Goal: Task Accomplishment & Management: Manage account settings

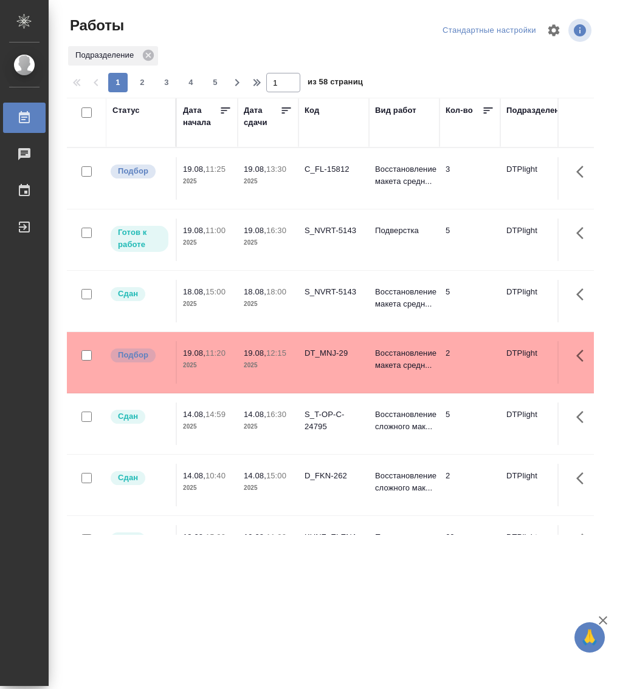
drag, startPoint x: 0, startPoint y: 0, endPoint x: 213, endPoint y: 241, distance: 321.9
click at [213, 241] on p "2025" at bounding box center [207, 243] width 49 height 12
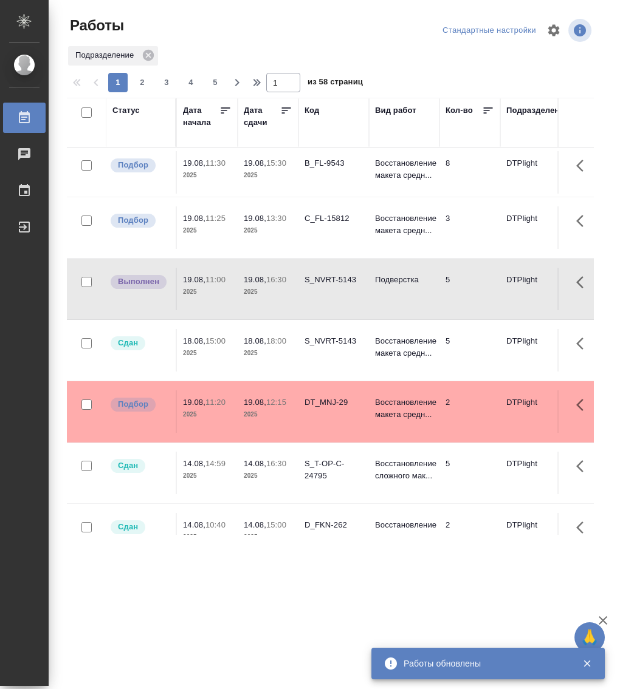
click at [130, 106] on div "Статус" at bounding box center [125, 110] width 27 height 12
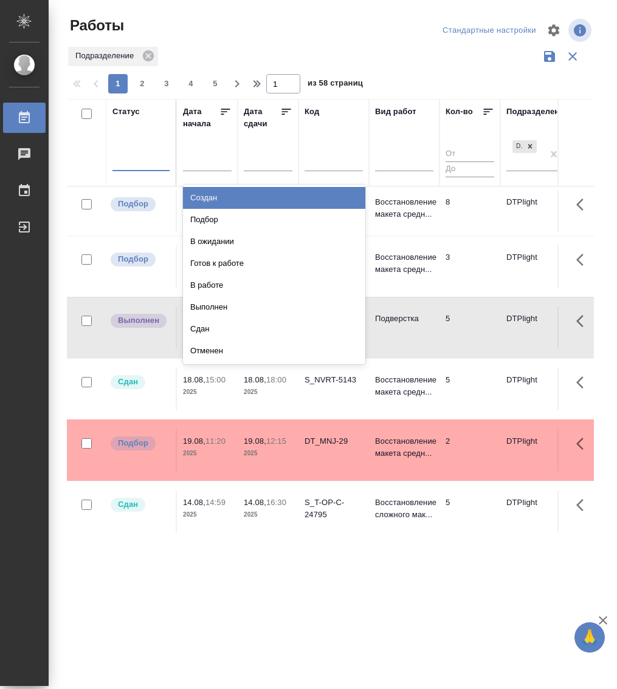
click at [130, 169] on div at bounding box center [140, 159] width 57 height 23
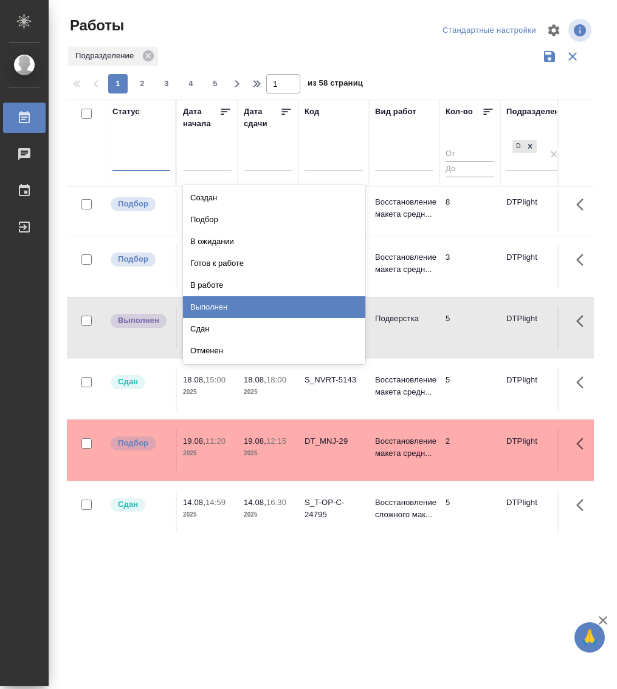
drag, startPoint x: 227, startPoint y: 307, endPoint x: 234, endPoint y: 284, distance: 24.0
click at [227, 308] on div "Выполнен" at bounding box center [274, 307] width 182 height 22
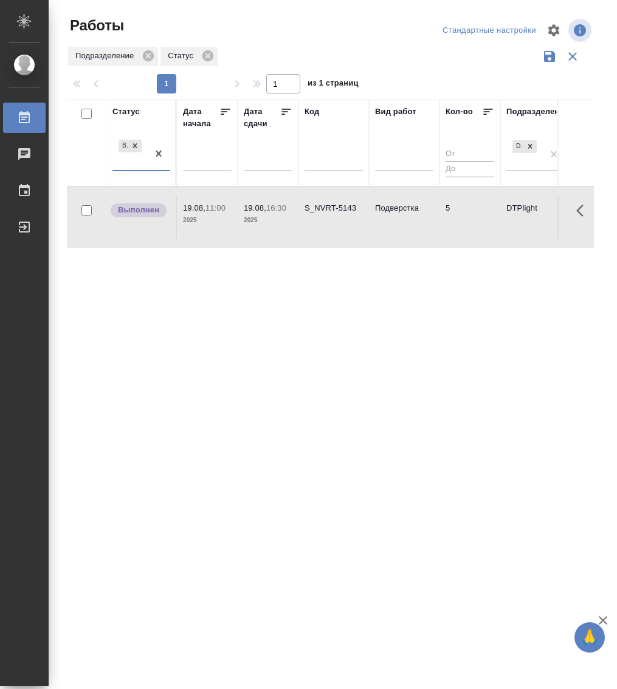
click at [144, 168] on div "Выполнен" at bounding box center [129, 153] width 35 height 33
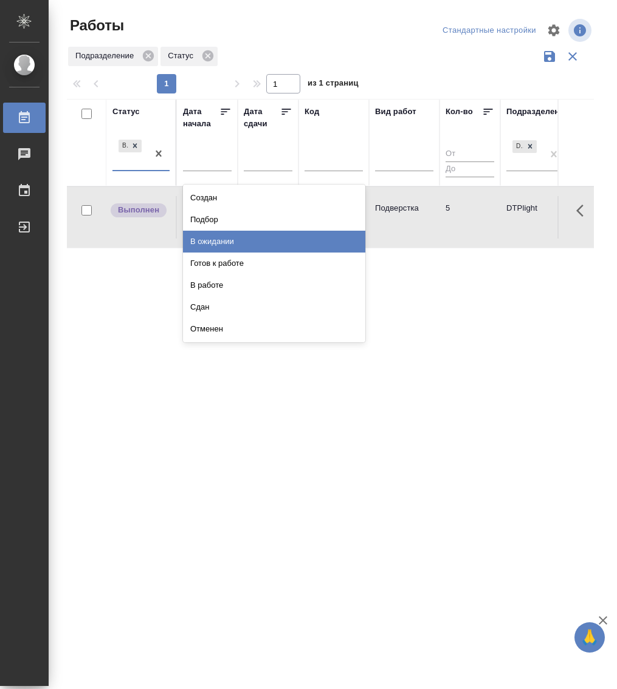
click at [230, 240] on div "В ожидании" at bounding box center [274, 242] width 182 height 22
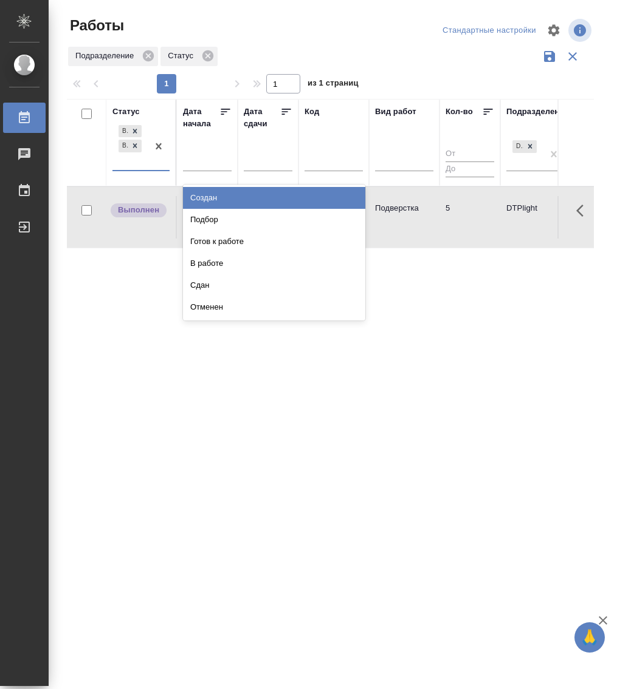
click at [130, 168] on div "Выполнен В ожидании" at bounding box center [129, 146] width 35 height 47
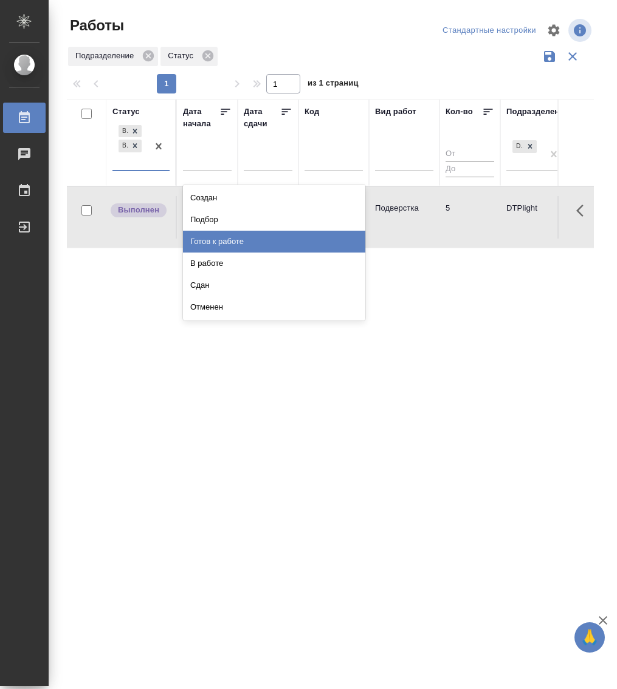
click at [222, 243] on div "Готов к работе" at bounding box center [274, 242] width 182 height 22
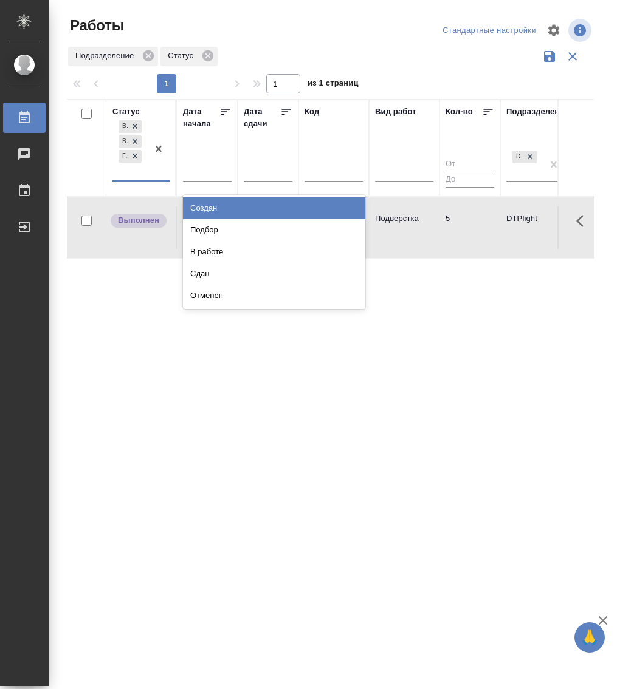
click at [139, 180] on div "Выполнен В ожидании Готов к работе" at bounding box center [140, 150] width 57 height 64
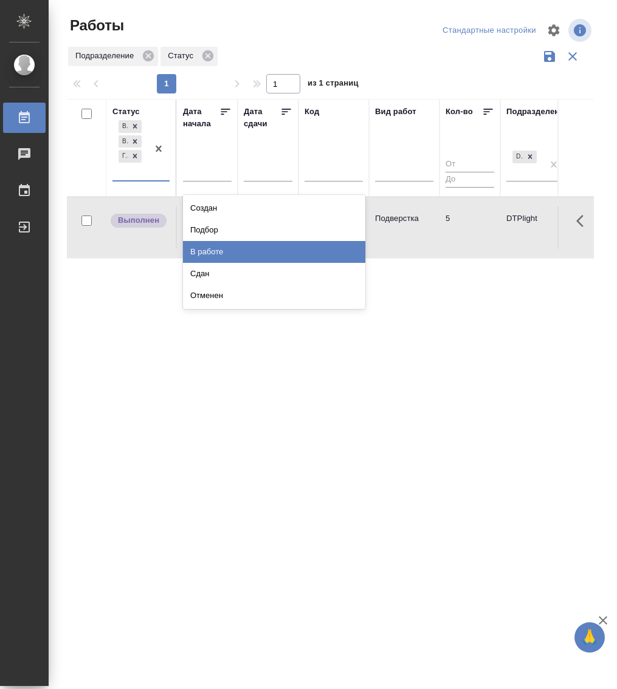
click at [212, 247] on div "В работе" at bounding box center [274, 252] width 182 height 22
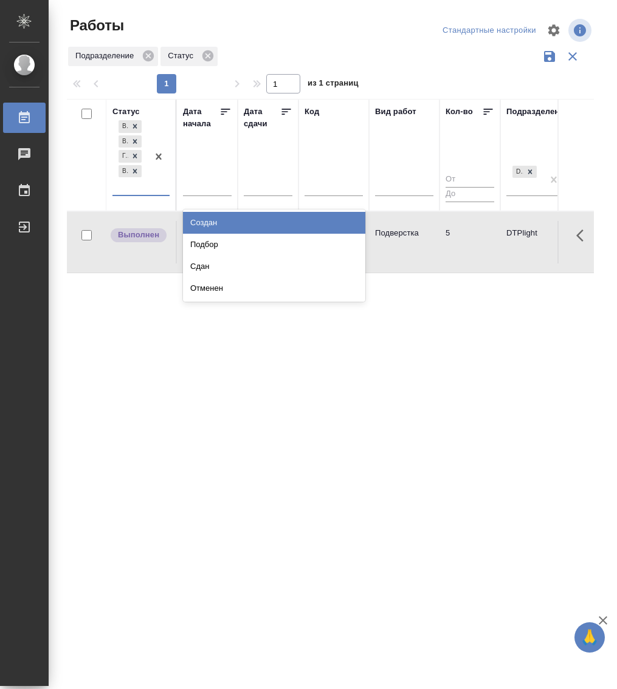
click at [135, 193] on div "Выполнен В ожидании Готов к работе В работе" at bounding box center [129, 156] width 35 height 77
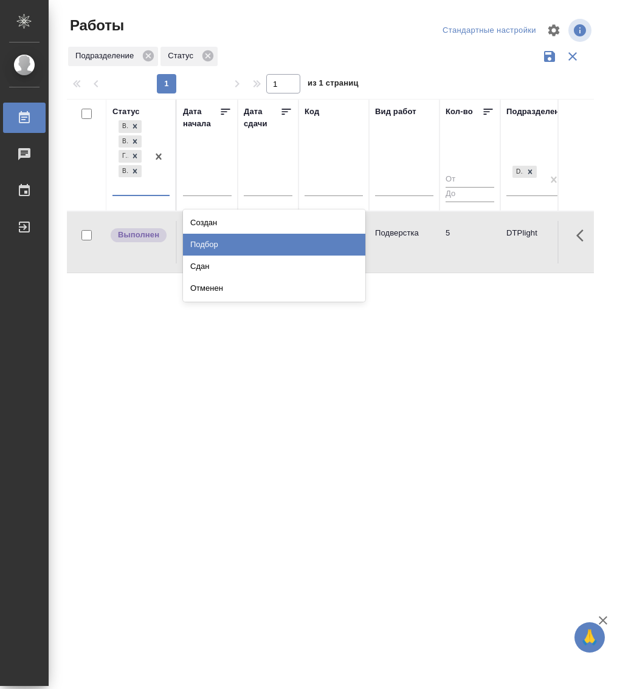
click at [230, 239] on div "Подбор" at bounding box center [274, 245] width 182 height 22
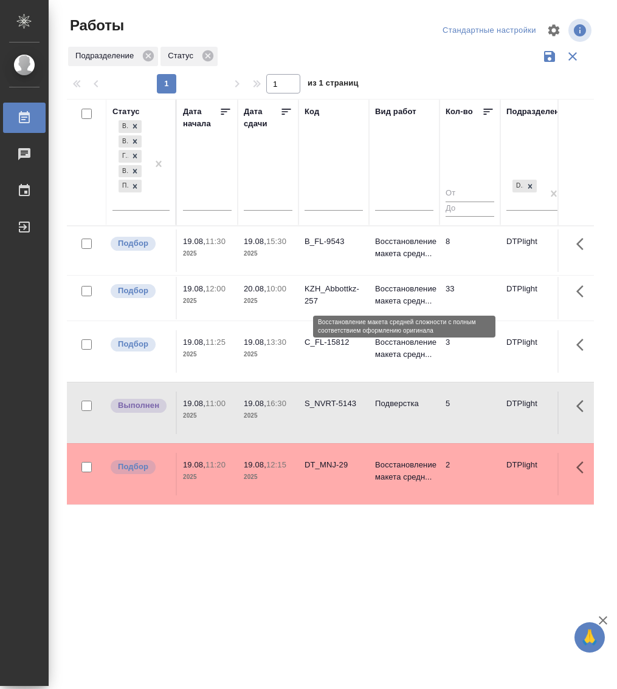
click at [385, 297] on p "Восстановление макета средн..." at bounding box center [404, 295] width 58 height 24
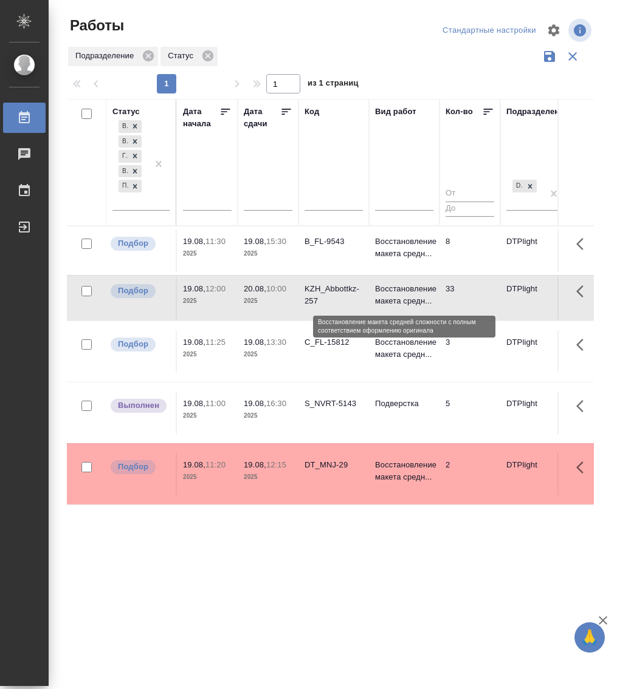
click at [385, 297] on p "Восстановление макета средн..." at bounding box center [404, 295] width 58 height 24
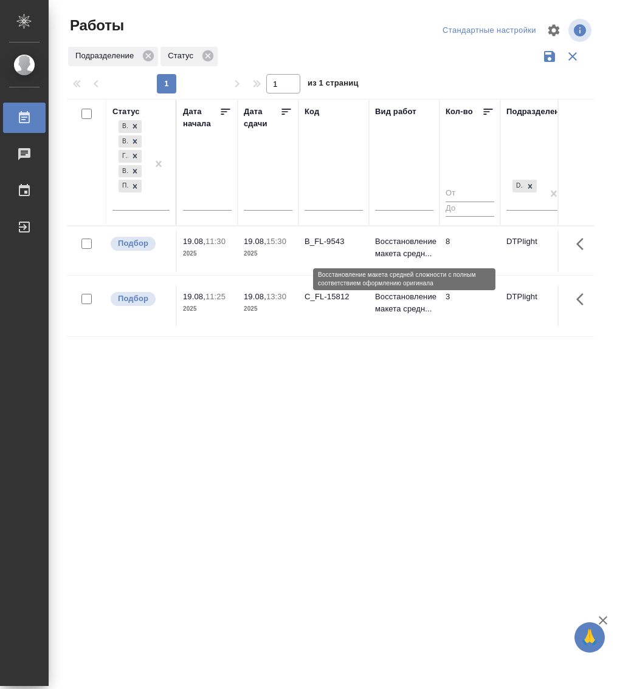
click at [389, 240] on p "Восстановление макета средн..." at bounding box center [404, 248] width 58 height 24
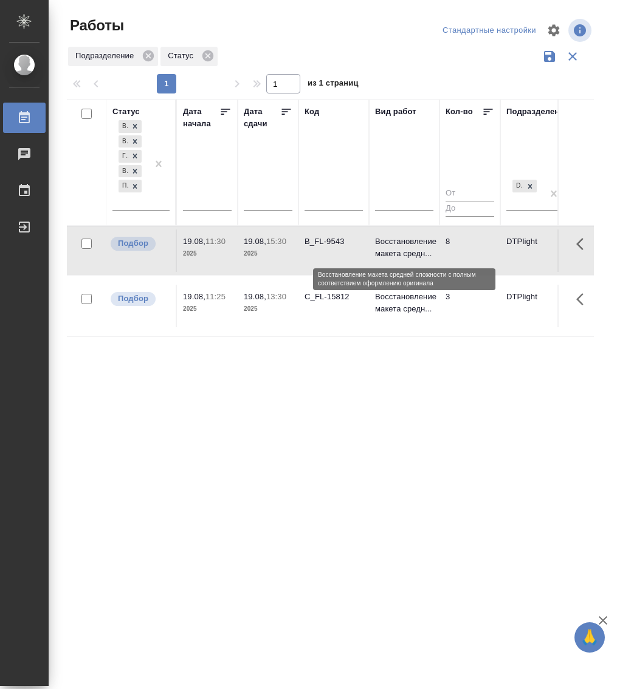
click at [389, 240] on p "Восстановление макета средн..." at bounding box center [404, 248] width 58 height 24
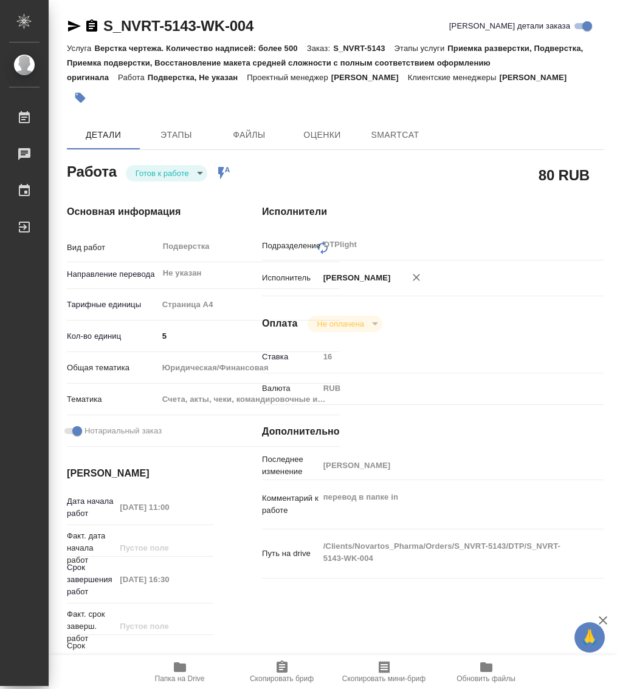
type textarea "x"
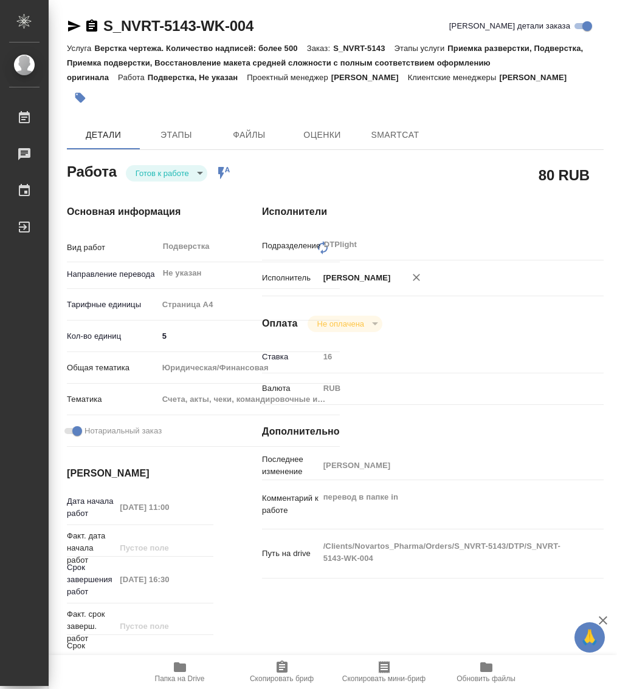
type textarea "x"
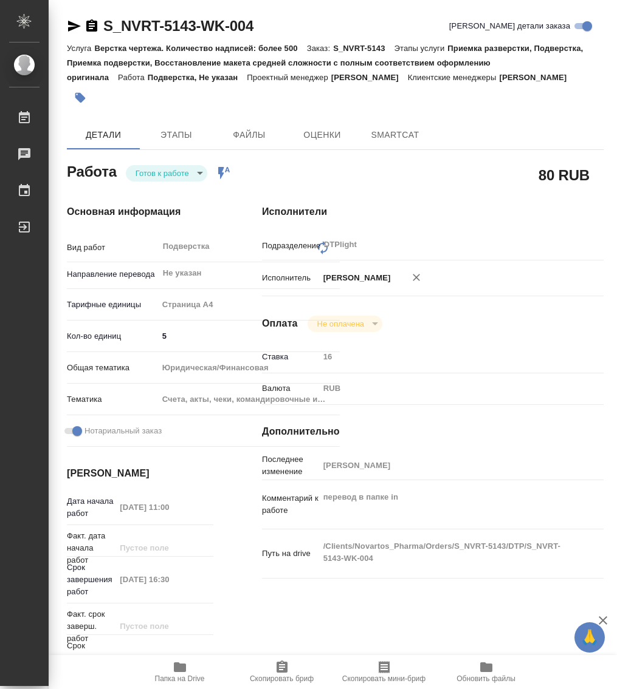
type textarea "x"
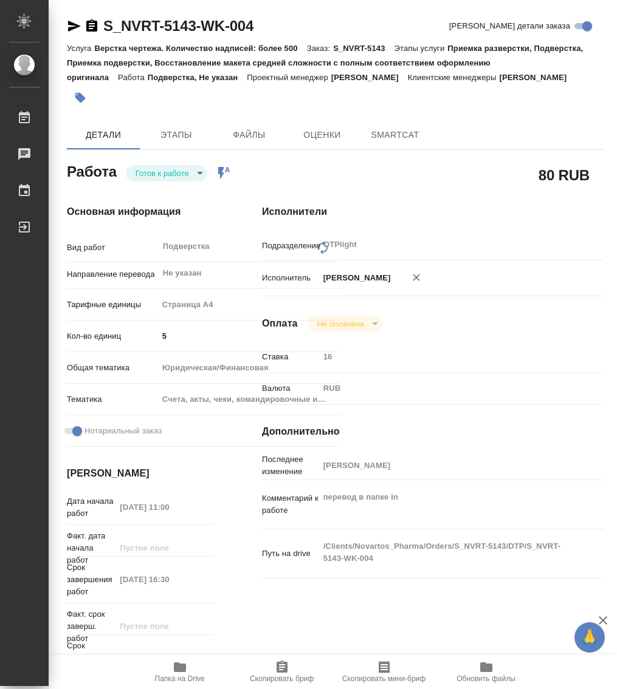
type textarea "x"
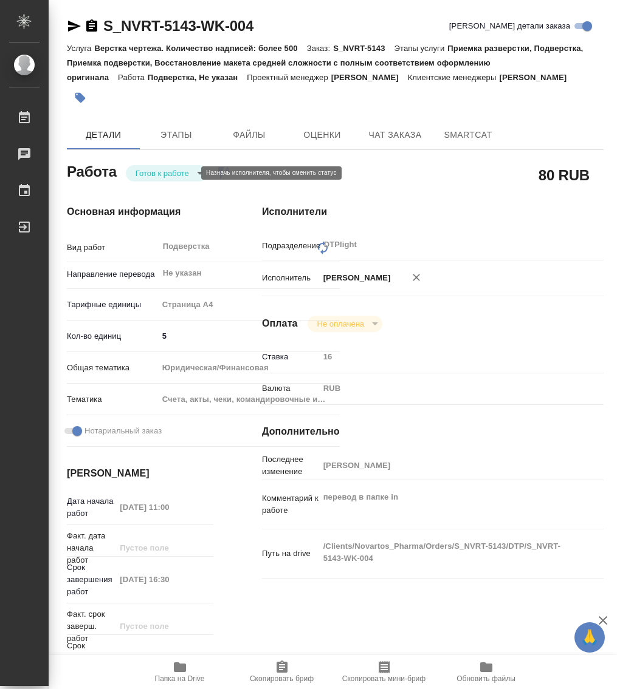
type textarea "x"
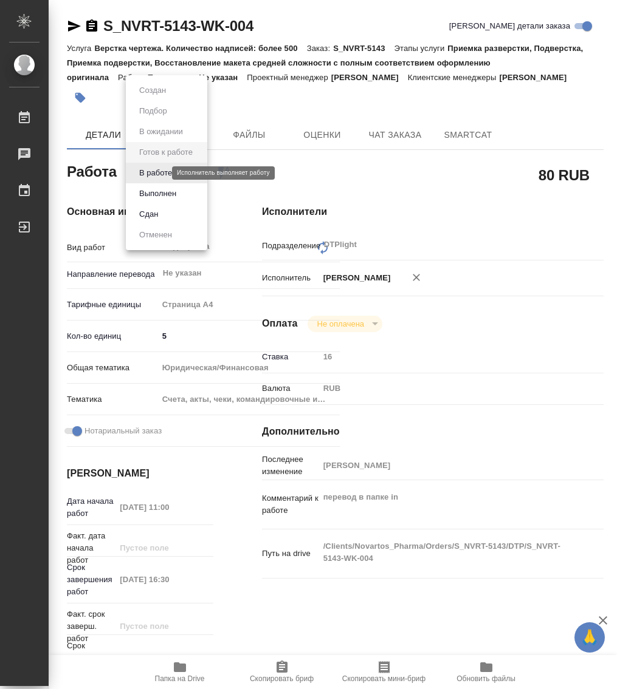
click at [148, 173] on body "🙏 .cls-1 fill:#fff; AWATERA Работы Чаты График Выйти S_NVRT-5143-WK-004 Кратко …" at bounding box center [308, 344] width 617 height 689
type textarea "x"
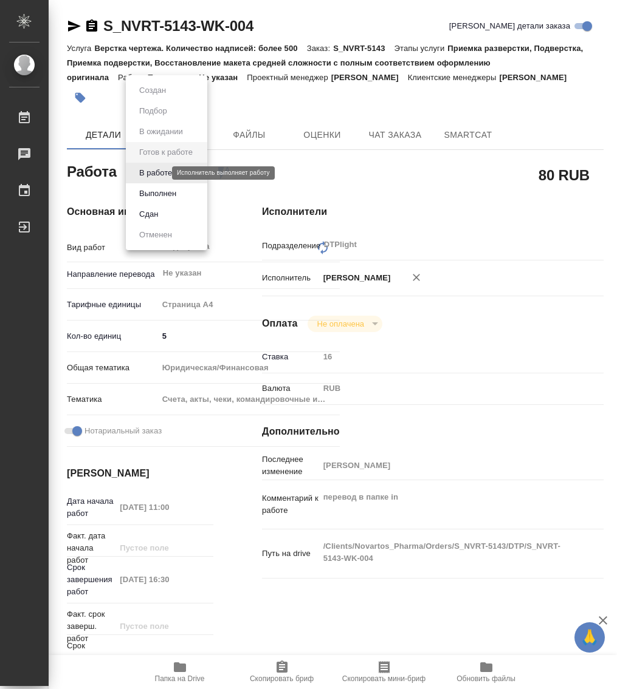
type textarea "x"
click at [148, 179] on button "В работе" at bounding box center [155, 172] width 40 height 13
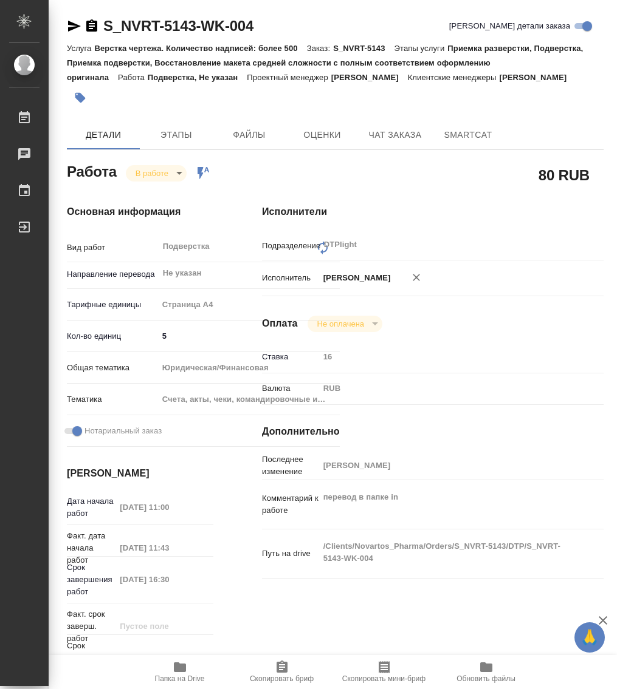
type textarea "x"
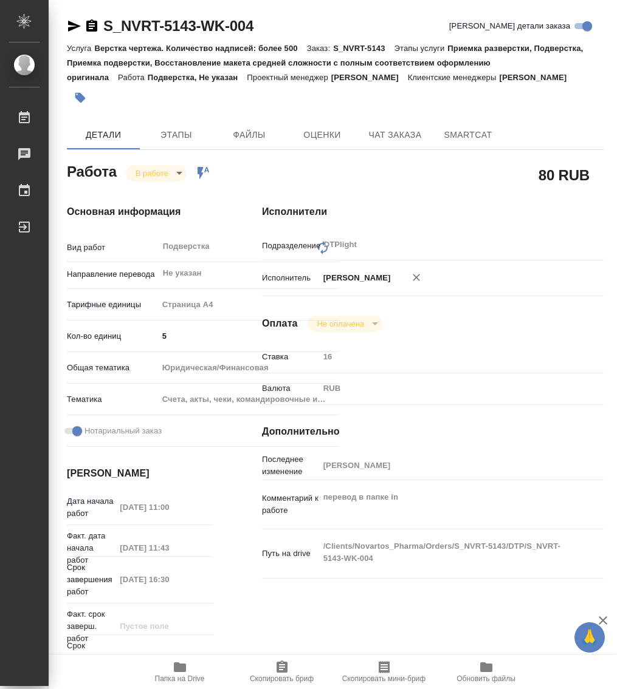
type textarea "x"
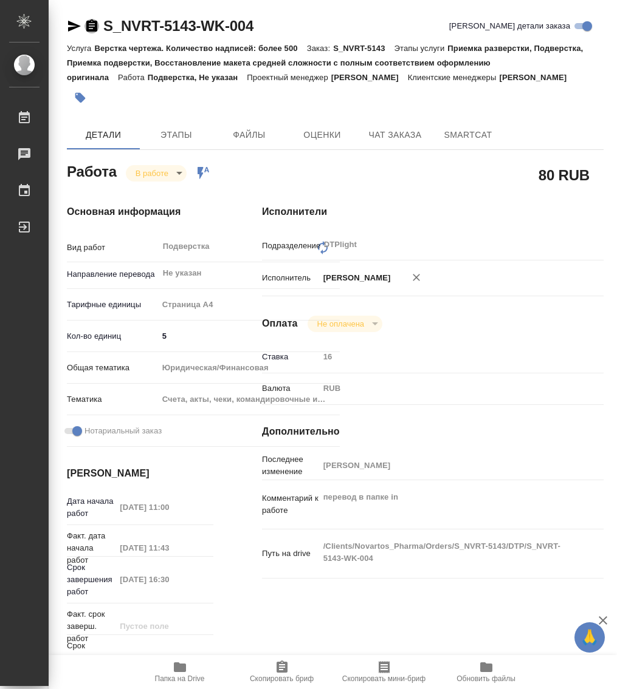
click at [94, 27] on icon "button" at bounding box center [91, 25] width 11 height 12
type textarea "x"
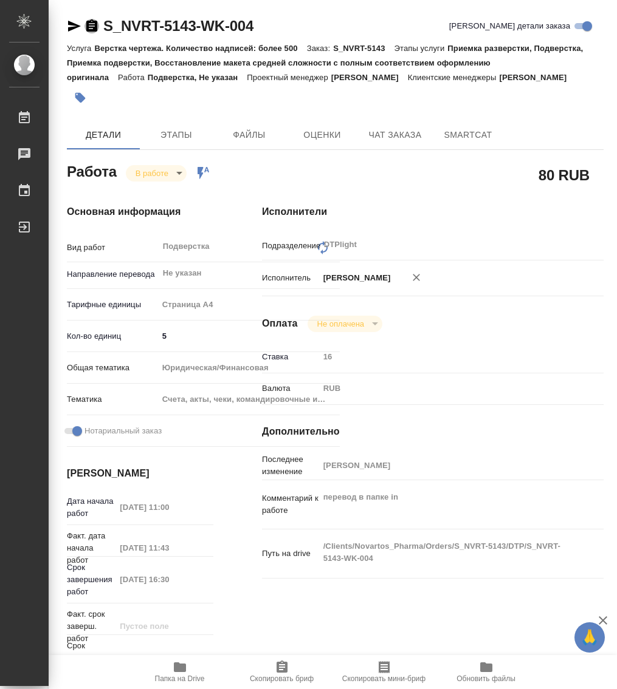
type textarea "x"
click at [180, 669] on icon "button" at bounding box center [180, 668] width 12 height 10
click at [148, 169] on body "🙏 .cls-1 fill:#fff; AWATERA Работы 0 Чаты График Выйти S_NVRT-5143-WK-004 Кратк…" at bounding box center [308, 344] width 617 height 689
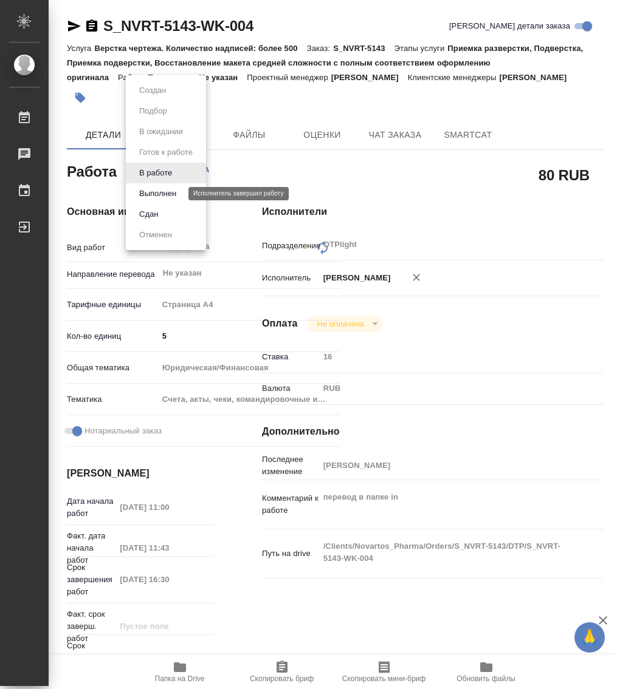
click at [177, 191] on button "Выполнен" at bounding box center [157, 193] width 44 height 13
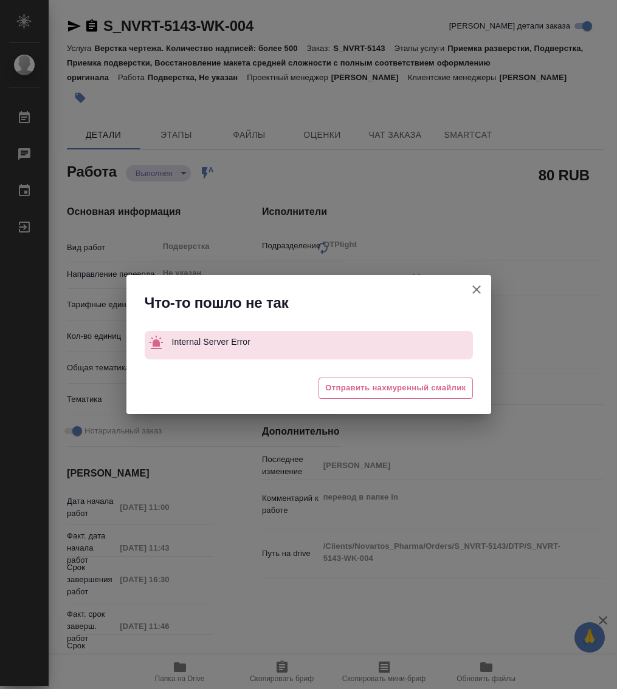
type textarea "x"
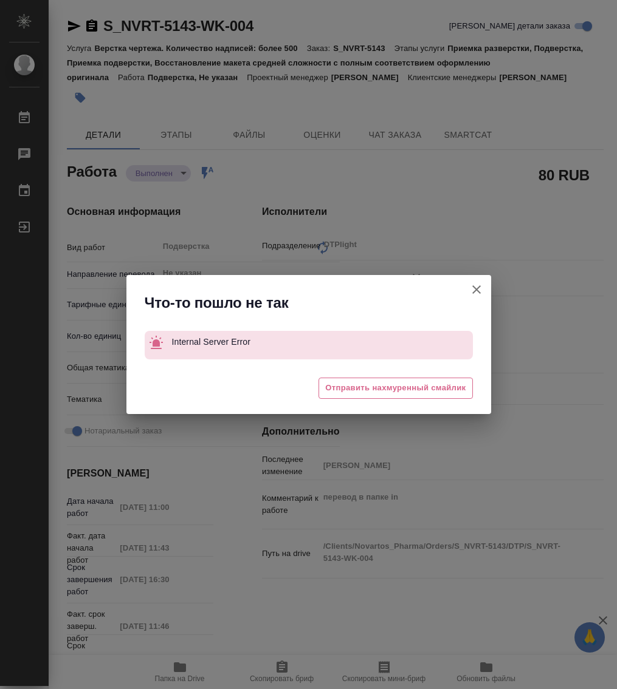
type textarea "x"
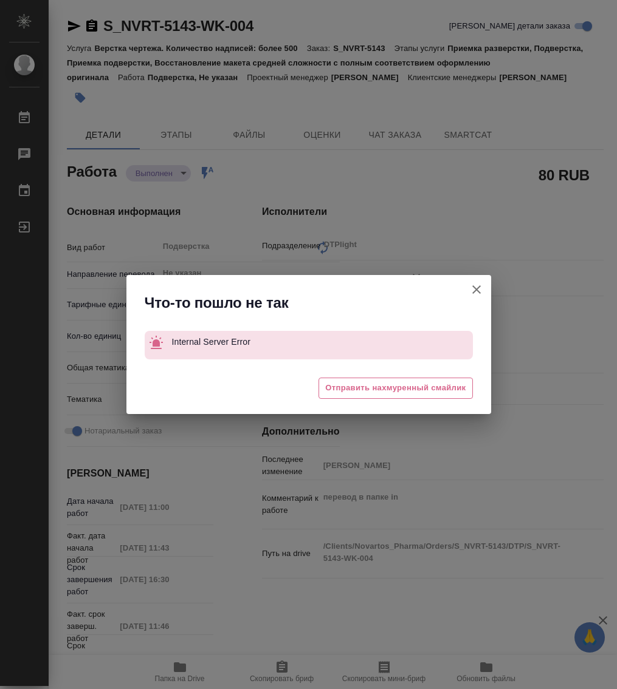
type textarea "x"
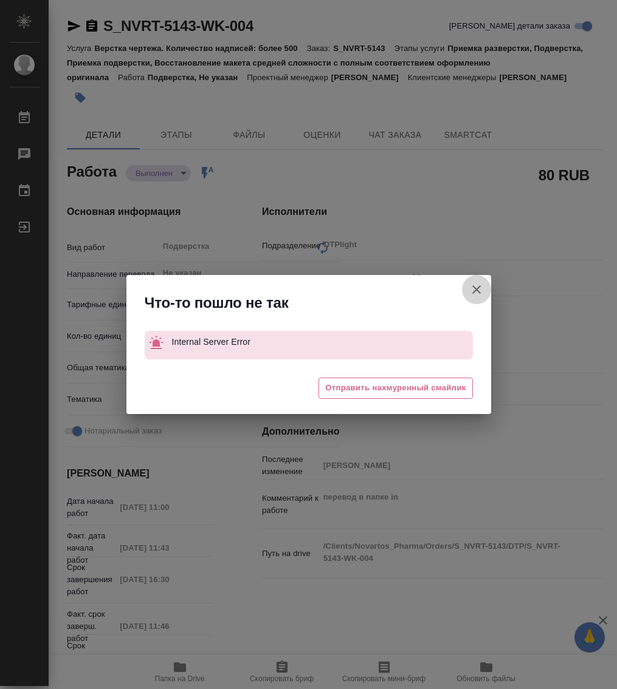
click at [480, 290] on icon "button" at bounding box center [476, 289] width 15 height 15
type textarea "x"
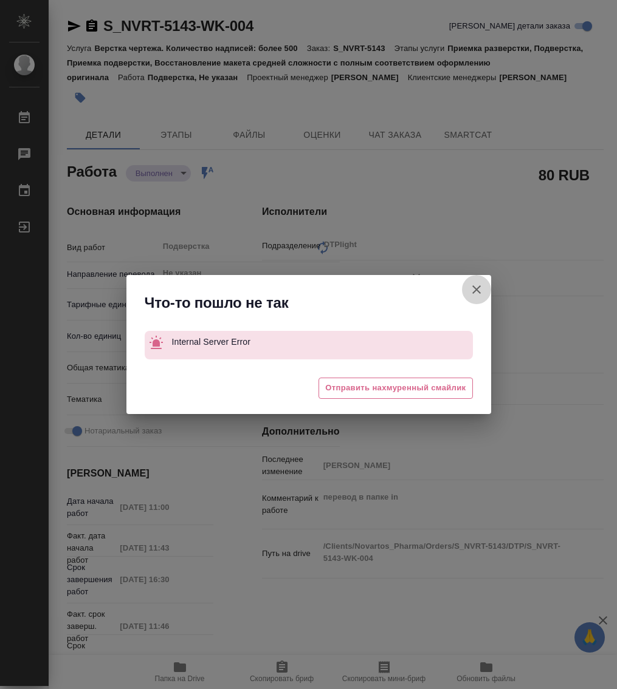
type textarea "x"
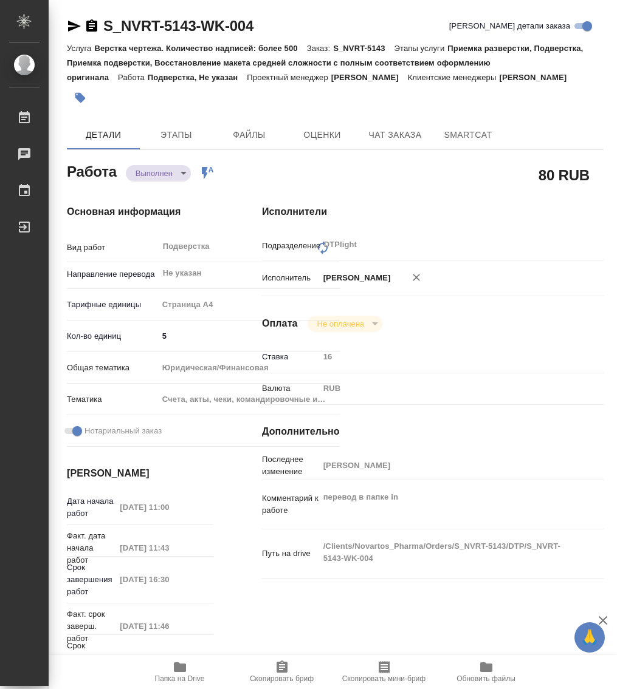
type textarea "x"
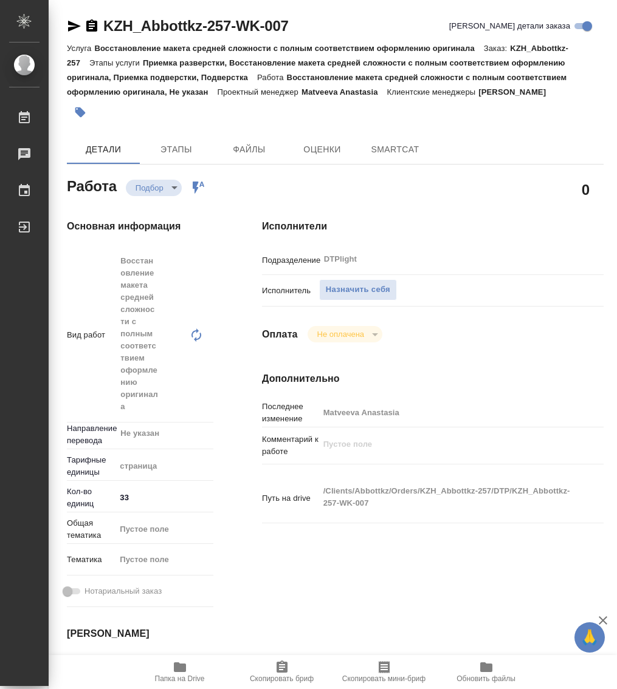
type textarea "x"
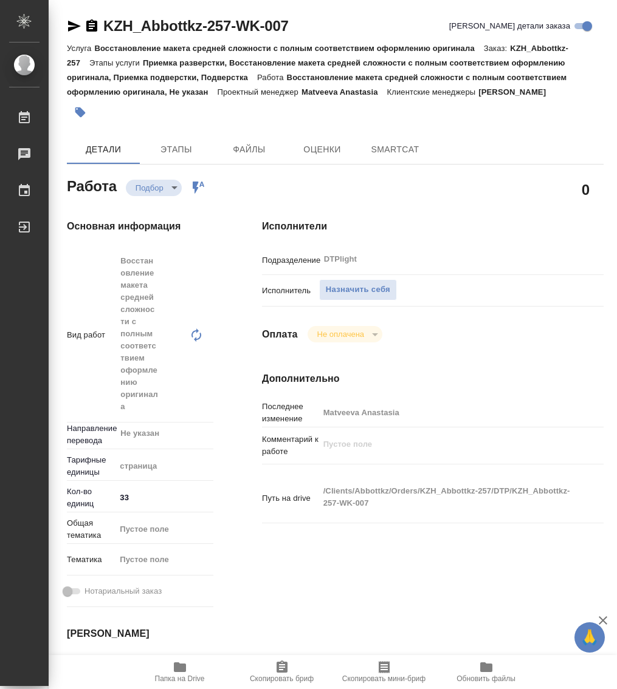
type textarea "x"
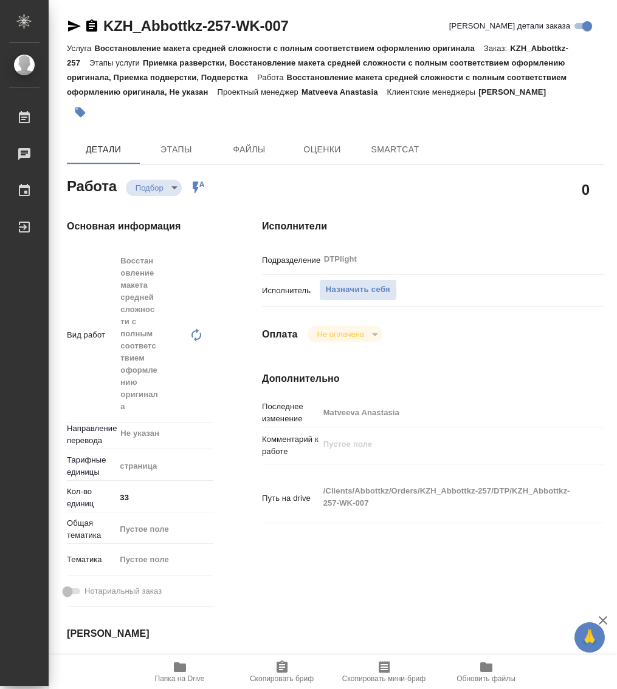
type textarea "x"
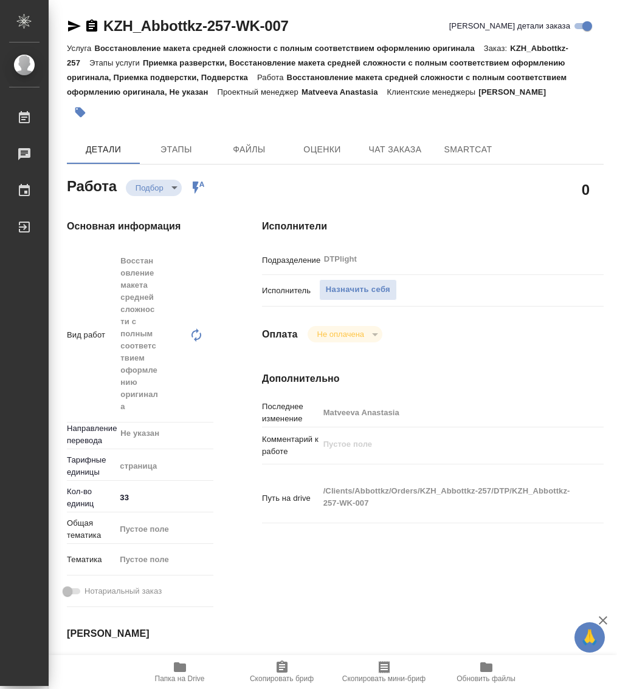
type textarea "x"
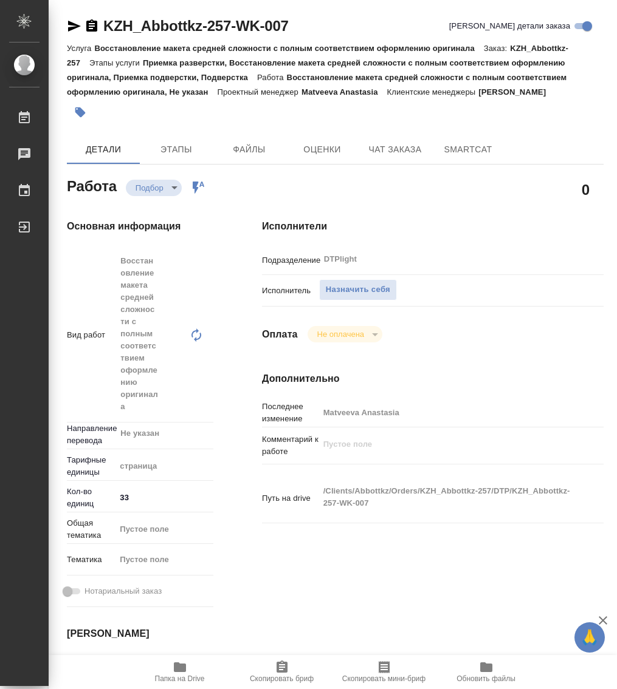
type textarea "x"
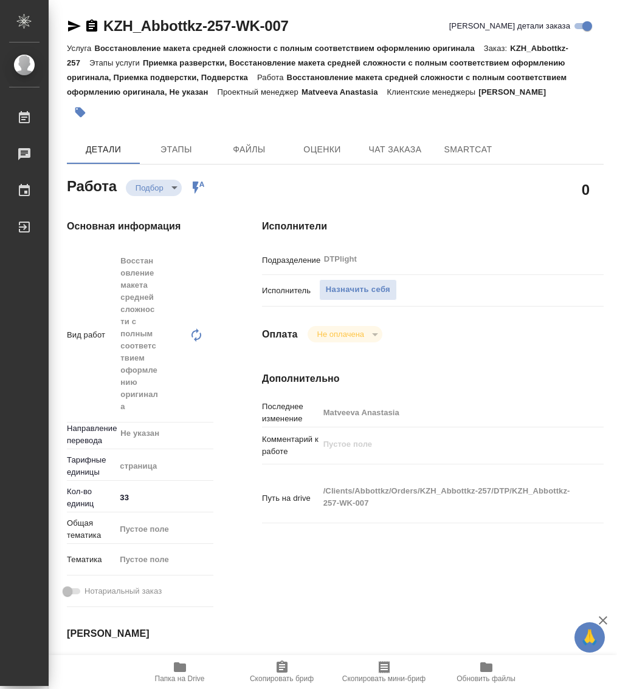
click at [184, 666] on icon "button" at bounding box center [180, 668] width 12 height 10
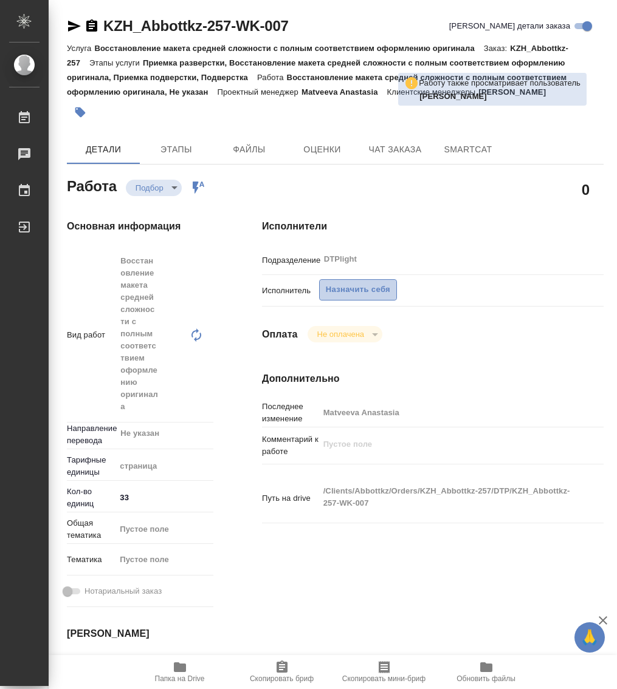
click at [343, 289] on span "Назначить себя" at bounding box center [358, 290] width 64 height 14
type textarea "x"
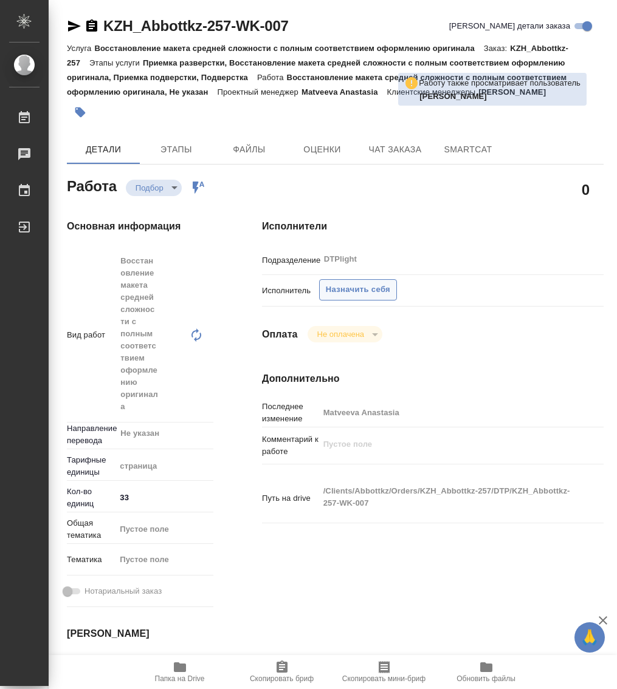
type textarea "x"
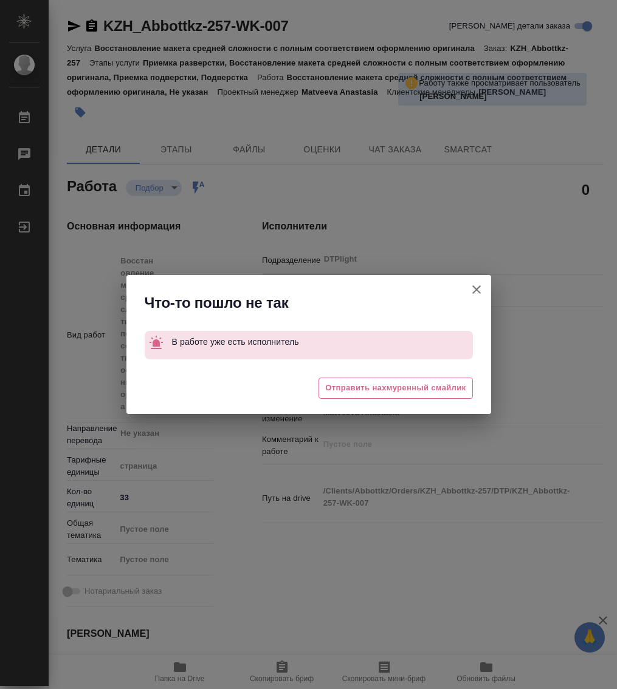
click at [476, 289] on icon "button" at bounding box center [476, 290] width 9 height 9
type textarea "x"
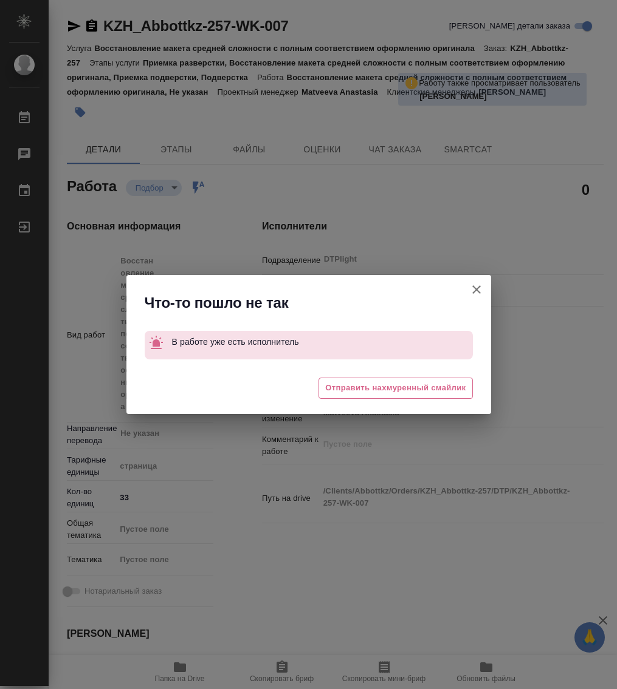
type textarea "x"
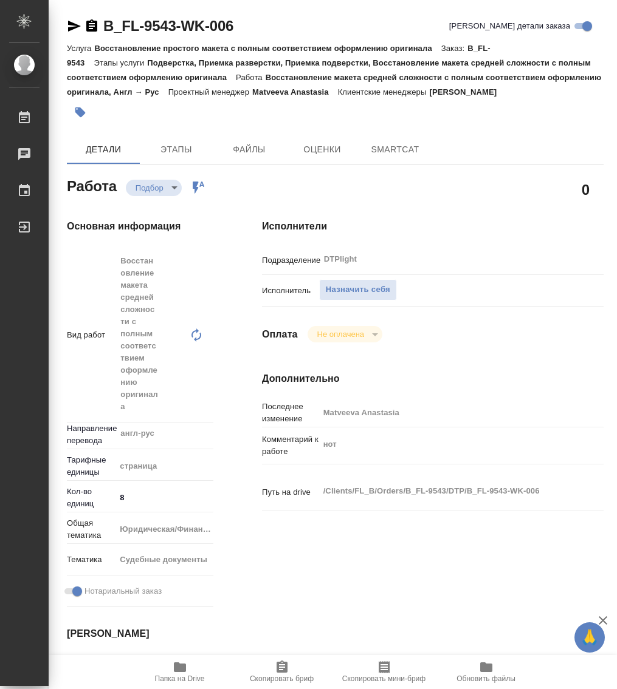
type textarea "x"
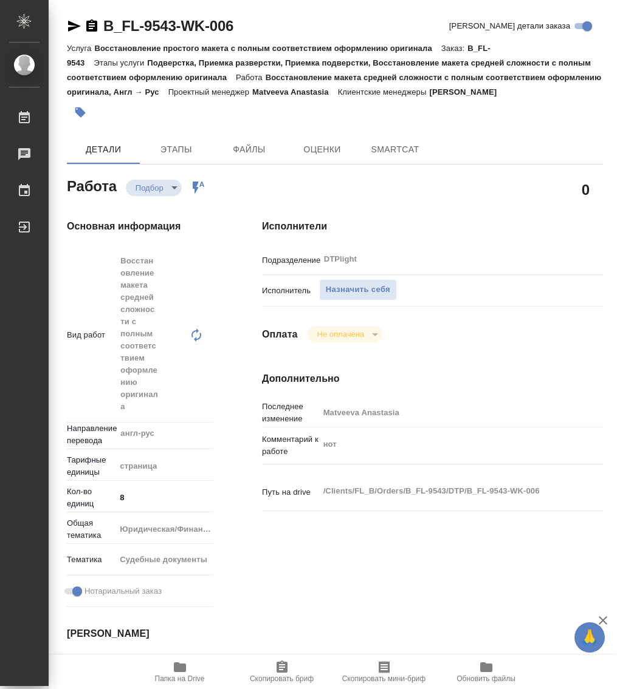
type textarea "x"
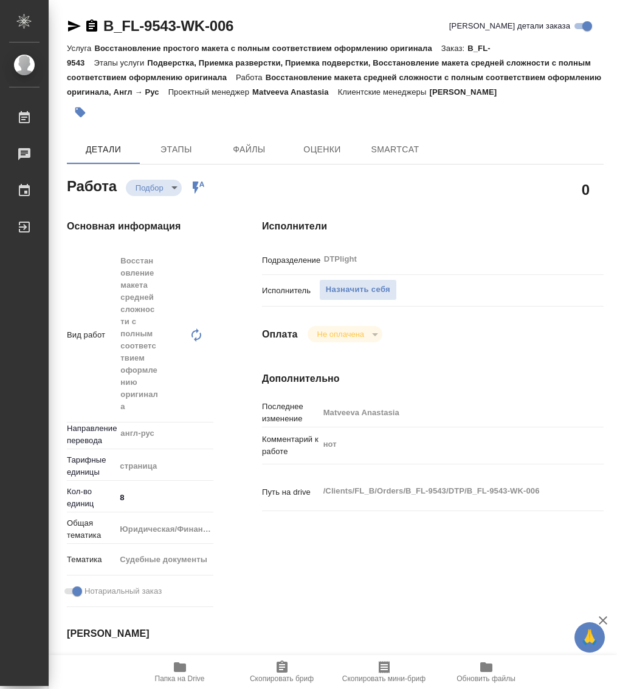
type textarea "x"
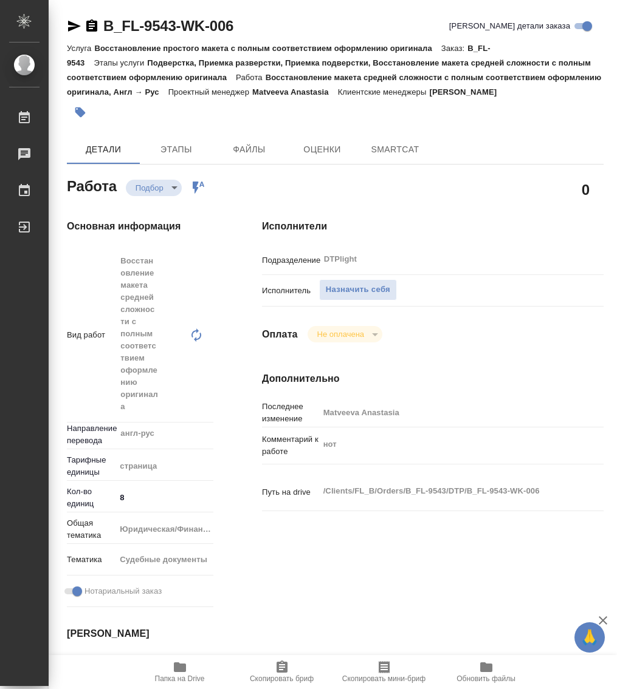
type textarea "x"
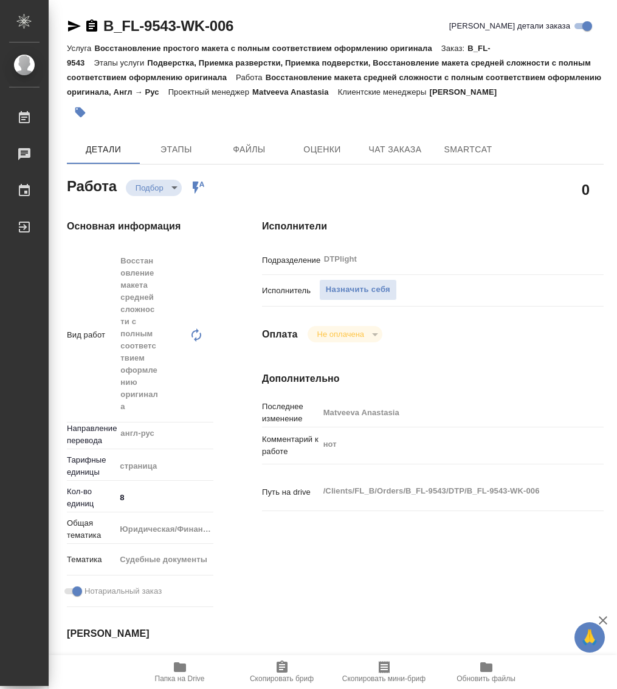
type textarea "x"
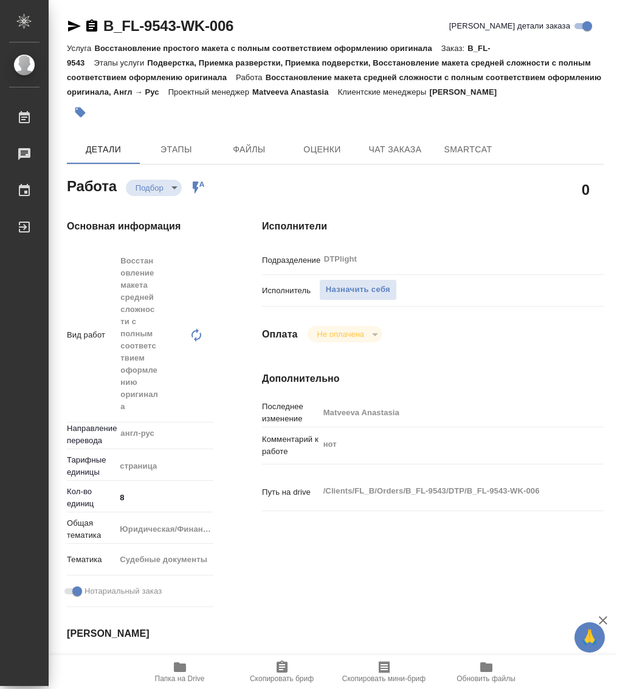
type textarea "x"
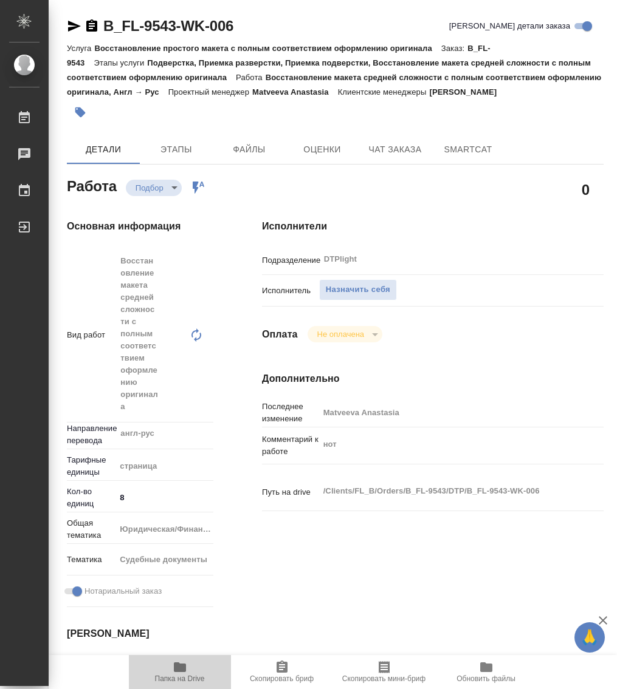
click at [187, 672] on span "Папка на Drive" at bounding box center [179, 671] width 87 height 23
type textarea "x"
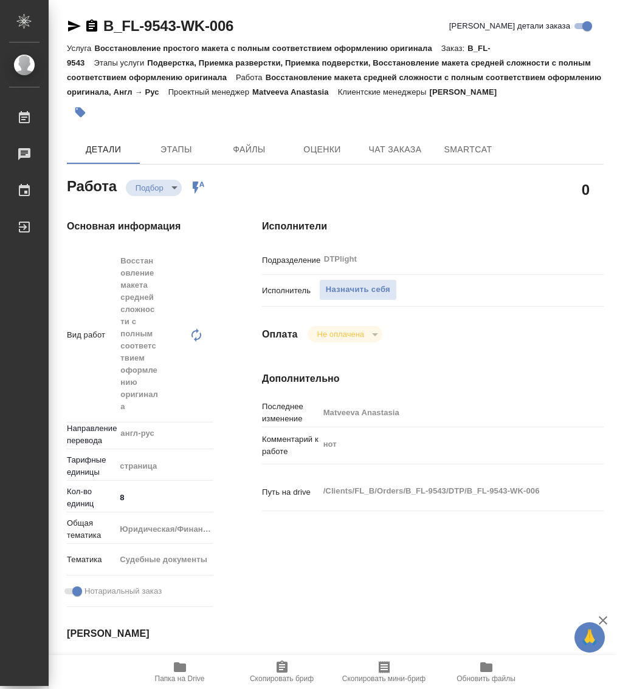
type textarea "x"
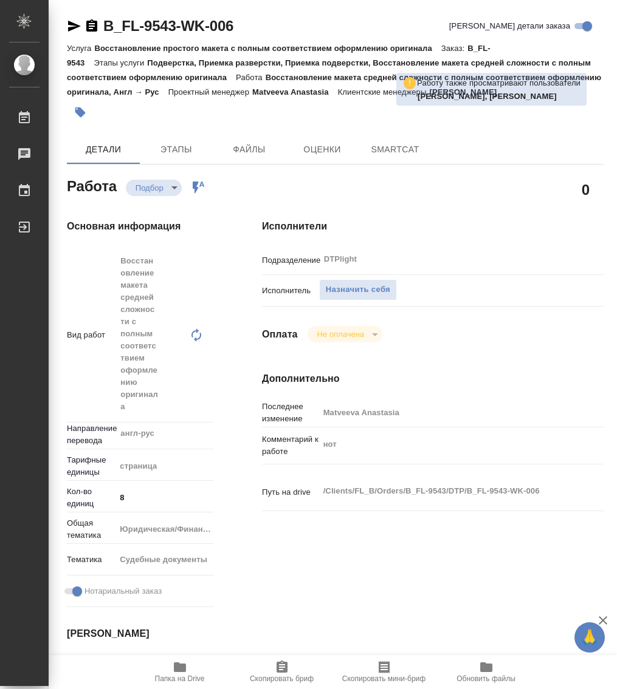
type textarea "x"
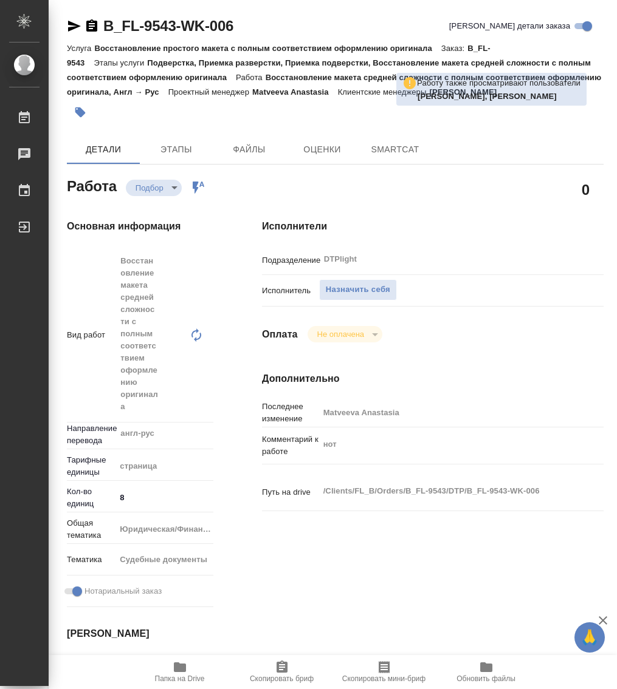
type textarea "x"
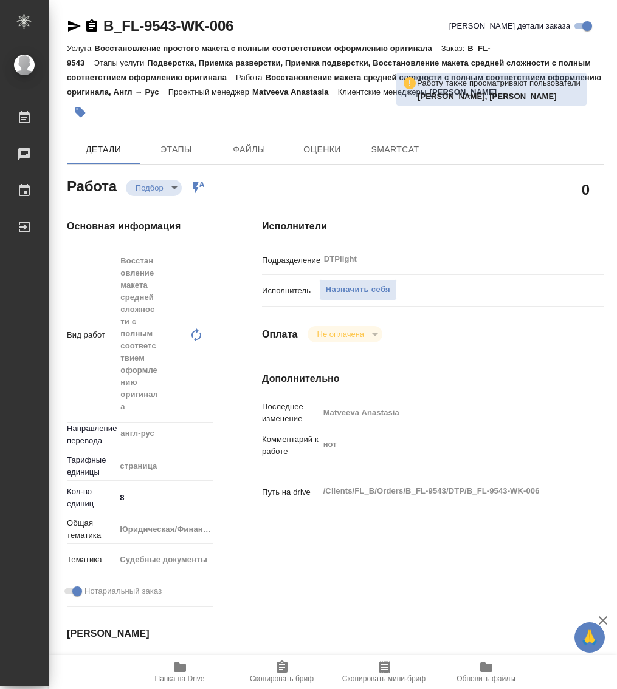
type textarea "x"
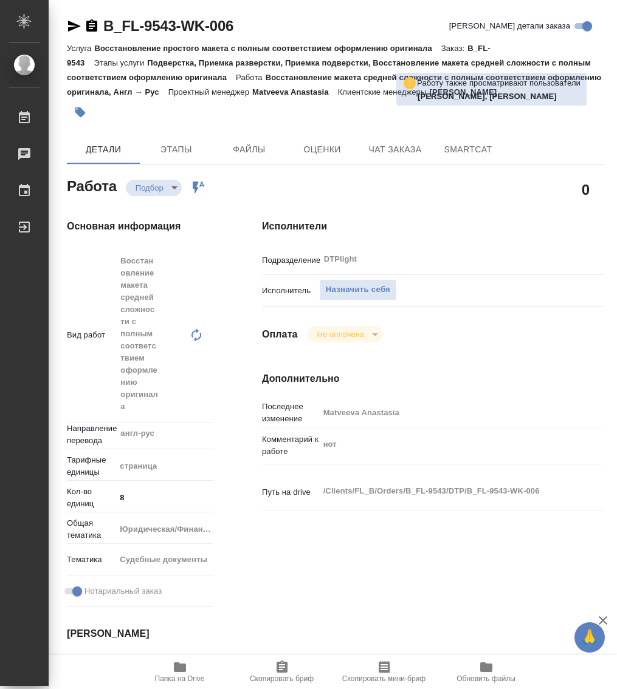
type textarea "x"
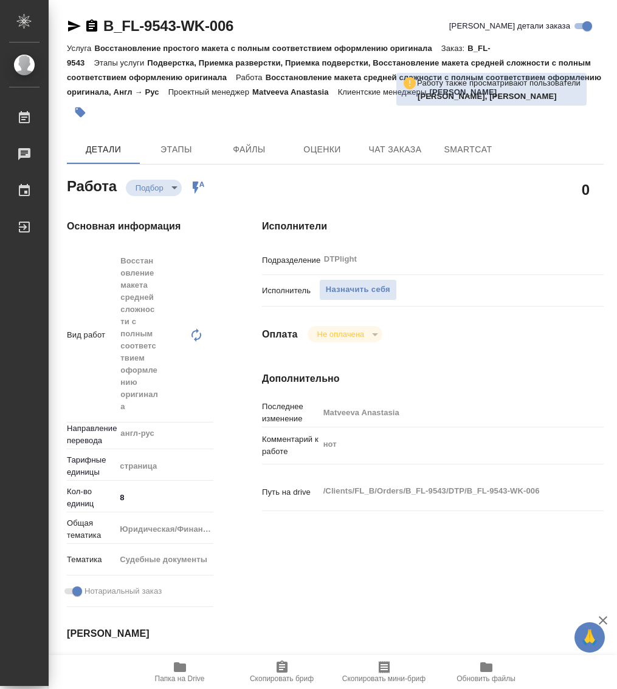
type textarea "x"
